Goal: Task Accomplishment & Management: Complete application form

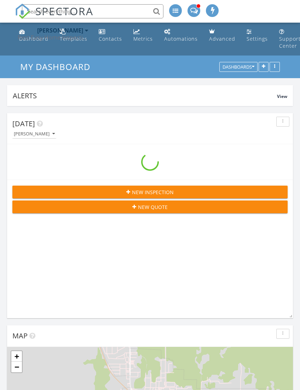
scroll to position [1139, 300]
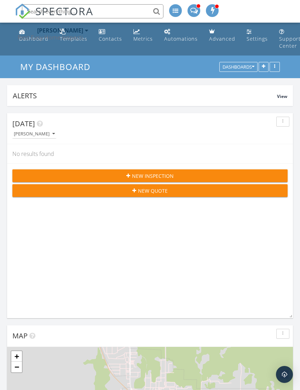
click at [212, 174] on div "New Inspection" at bounding box center [150, 175] width 264 height 7
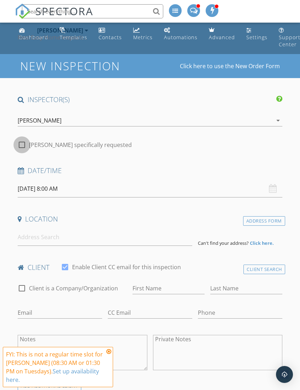
click at [23, 145] on div at bounding box center [22, 145] width 12 height 12
checkbox input "true"
click at [46, 190] on input "09/30/2025 8:00 AM" at bounding box center [150, 188] width 265 height 17
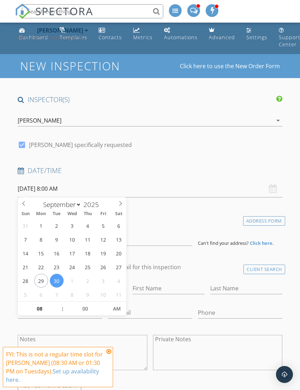
click at [124, 204] on span at bounding box center [121, 203] width 12 height 10
select select "9"
type input "10/01/2025 8:00 AM"
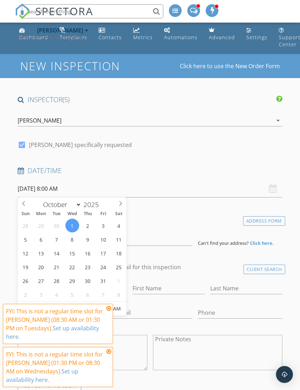
click at [60, 190] on input "10/01/2025 8:00 AM" at bounding box center [150, 188] width 265 height 17
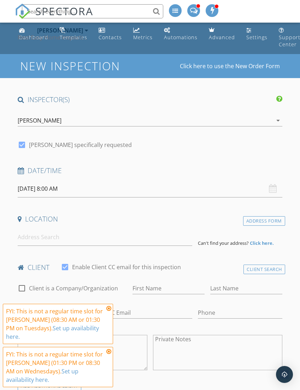
click at [108, 310] on icon at bounding box center [108, 309] width 5 height 6
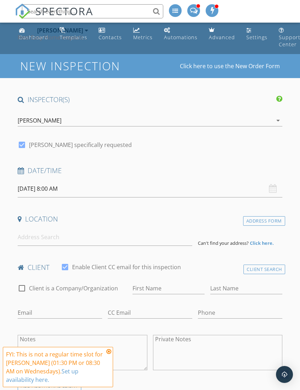
click at [106, 358] on div "FYI: This is not a regular time slot for Nason Renegar (01:30 PM or 08:30 AM on…" at bounding box center [58, 367] width 104 height 34
click at [107, 352] on icon at bounding box center [108, 352] width 5 height 6
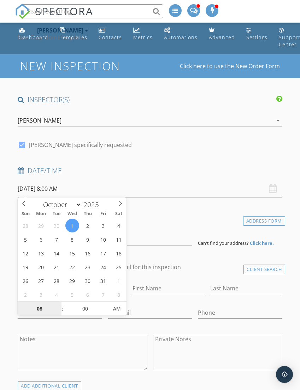
click at [40, 312] on input "08" at bounding box center [40, 309] width 44 height 14
click at [35, 308] on input "08" at bounding box center [40, 309] width 44 height 14
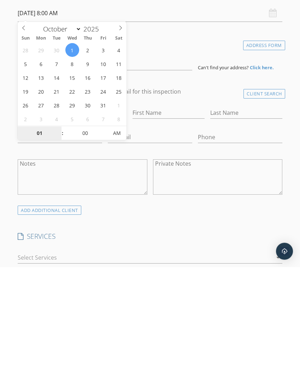
type input "01"
click at [86, 250] on input "00" at bounding box center [86, 257] width 44 height 14
type input "10/01/2025 1:00 AM"
type input "30"
type input "10/01/2025 1:30 PM"
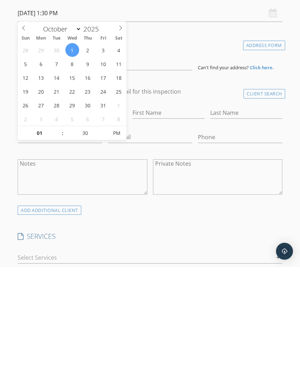
scroll to position [177, 0]
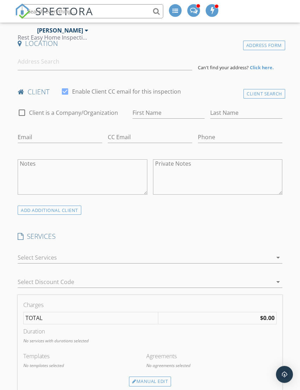
click at [162, 109] on input "First Name" at bounding box center [169, 113] width 72 height 12
type input "William"
click at [227, 111] on input "Last Name" at bounding box center [246, 113] width 72 height 12
type input "Jackson"
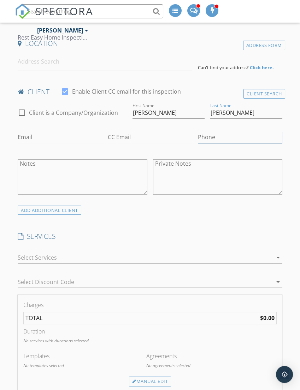
click at [208, 132] on input "Phone" at bounding box center [240, 138] width 85 height 12
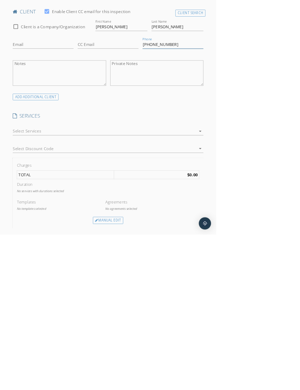
scroll to position [125, 0]
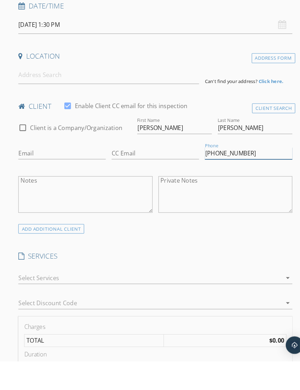
type input "580-220-7694"
click at [32, 105] on input at bounding box center [105, 113] width 174 height 17
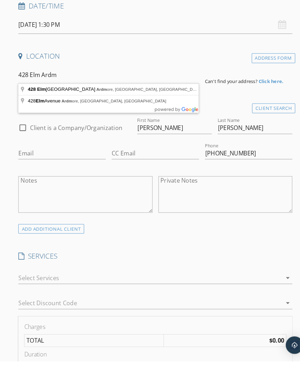
type input "428 Elm Street Northwest, Ardmore, OK, USA"
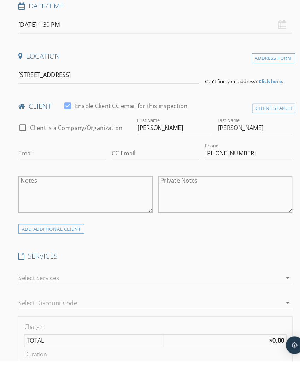
scroll to position [153, 0]
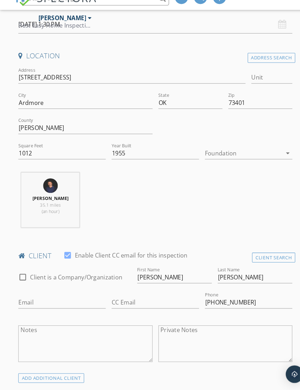
click at [216, 156] on div at bounding box center [235, 161] width 75 height 11
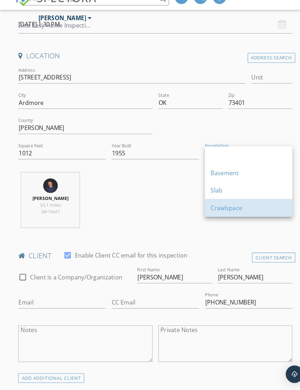
click at [223, 210] on div "Crawlspace" at bounding box center [240, 214] width 73 height 8
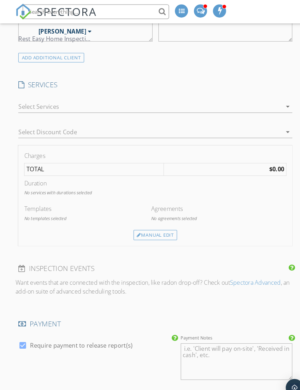
scroll to position [477, 0]
click at [35, 103] on div at bounding box center [145, 102] width 255 height 11
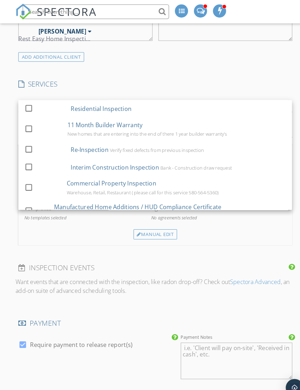
click at [29, 103] on div at bounding box center [28, 105] width 12 height 12
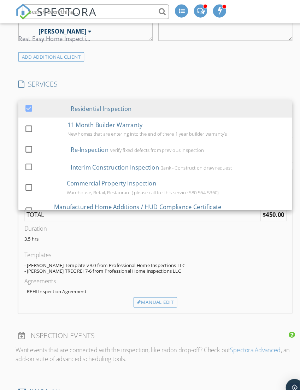
click at [229, 322] on h4 "INSPECTION EVENTS" at bounding box center [150, 324] width 265 height 9
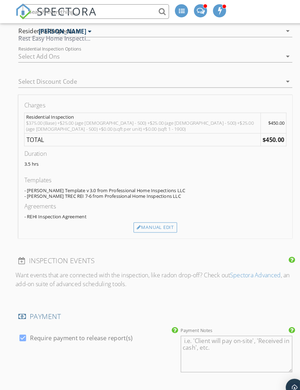
scroll to position [545, 0]
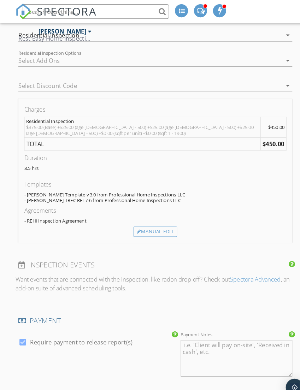
click at [149, 220] on div "Manual Edit" at bounding box center [150, 224] width 42 height 10
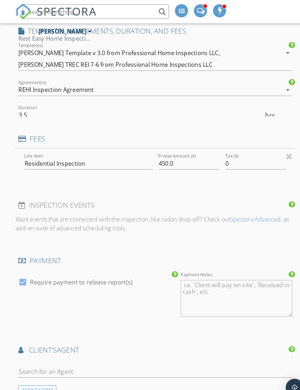
scroll to position [546, 0]
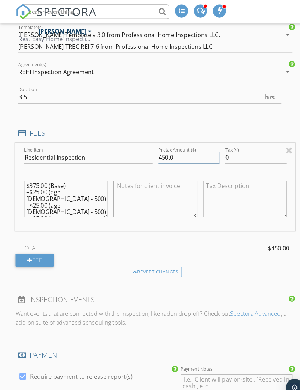
click at [174, 152] on input "450.0" at bounding box center [182, 153] width 59 height 12
type input "4"
type input "350.00"
click at [87, 204] on textarea "$375.00 (Base) +$25.00 (age 15 - 500) +$25.00 (age 30 - 500) +$25.00 (age 50 - …" at bounding box center [63, 192] width 81 height 35
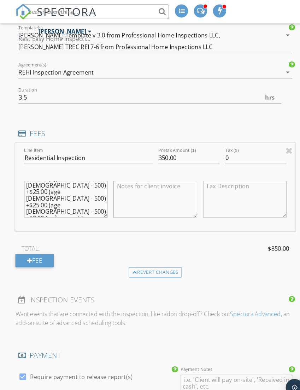
scroll to position [13, 0]
click at [84, 198] on textarea "$375.00 (Base) +$25.00 (age 15 - 500) +$25.00 (age 30 - 500) +$25.00 (age 50 - …" at bounding box center [63, 192] width 81 height 35
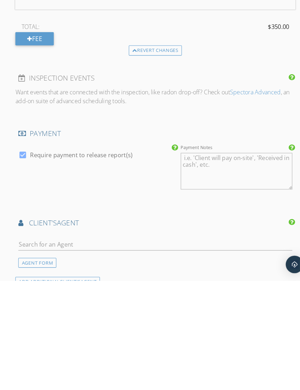
scroll to position [641, 0]
type textarea "$375.00 (Base) +$25.00 (age 15 - 500) +$25.00 (age 30 - 500) +$25.00 (age 50 - …"
click at [39, 349] on input "text" at bounding box center [150, 355] width 265 height 12
type input "J"
type input "Kry"
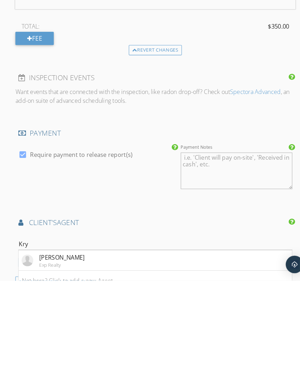
click at [48, 364] on div "Krystal Trammell" at bounding box center [60, 368] width 44 height 8
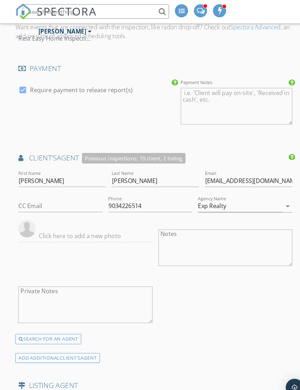
scroll to position [823, 0]
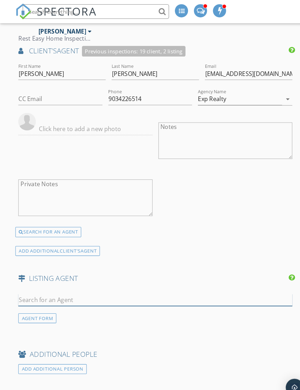
click at [37, 287] on input "text" at bounding box center [150, 290] width 265 height 12
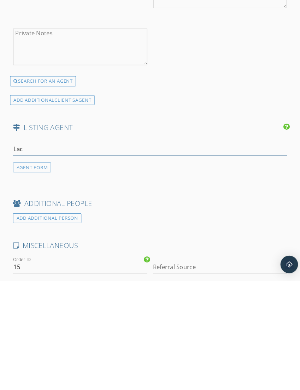
type input "Laci"
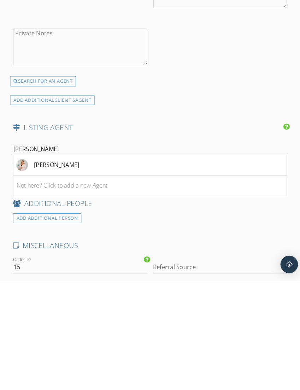
click at [48, 274] on div "Laci Jo Littleton" at bounding box center [60, 278] width 44 height 8
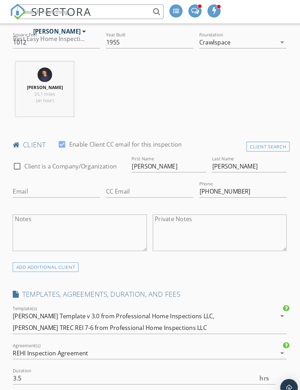
scroll to position [274, 0]
click at [35, 180] on input "Email" at bounding box center [60, 186] width 85 height 12
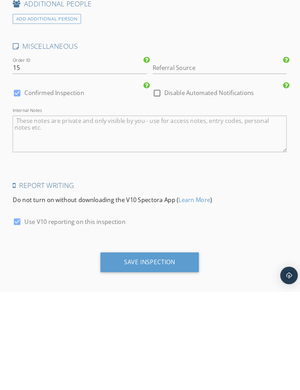
type input "ziplighter@gmail.com"
click at [146, 358] on div "Save Inspection" at bounding box center [150, 361] width 50 height 7
